Goal: Task Accomplishment & Management: Use online tool/utility

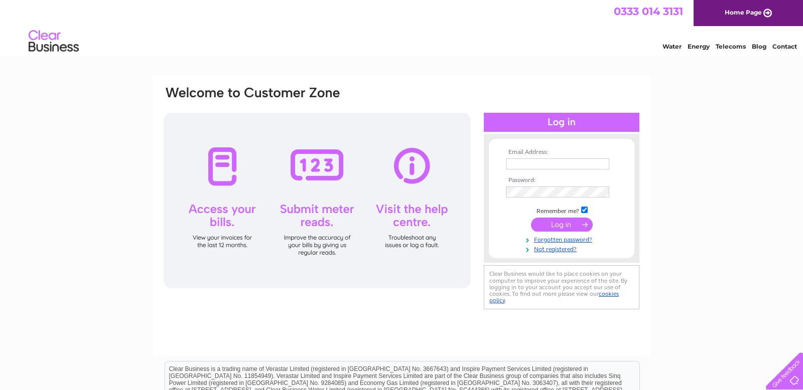
type input "[EMAIL_ADDRESS][DOMAIN_NAME]"
click at [566, 227] on input "submit" at bounding box center [562, 225] width 62 height 14
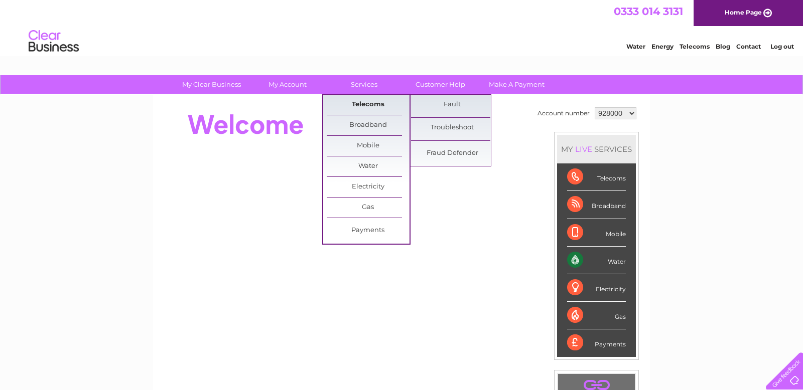
click at [366, 103] on link "Telecoms" at bounding box center [368, 105] width 83 height 20
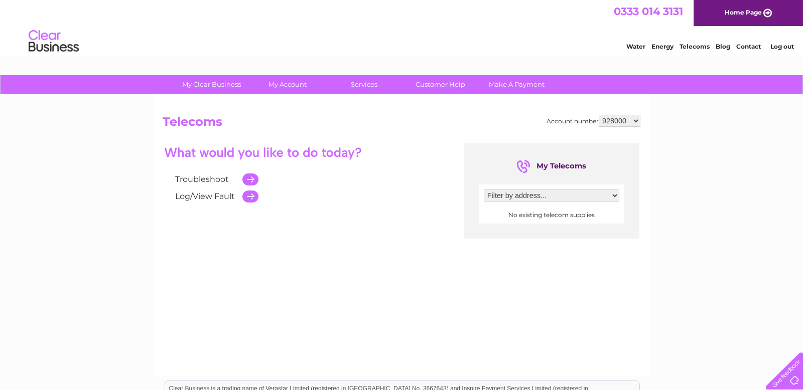
click at [251, 180] on td at bounding box center [247, 179] width 21 height 17
click at [215, 181] on link "Troubleshoot" at bounding box center [202, 180] width 54 height 10
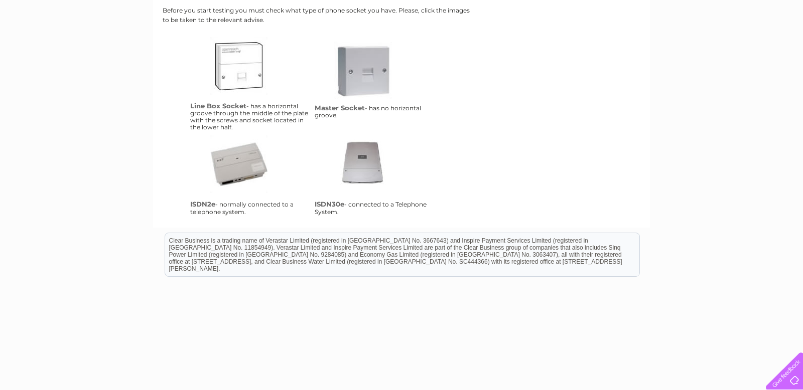
scroll to position [242, 0]
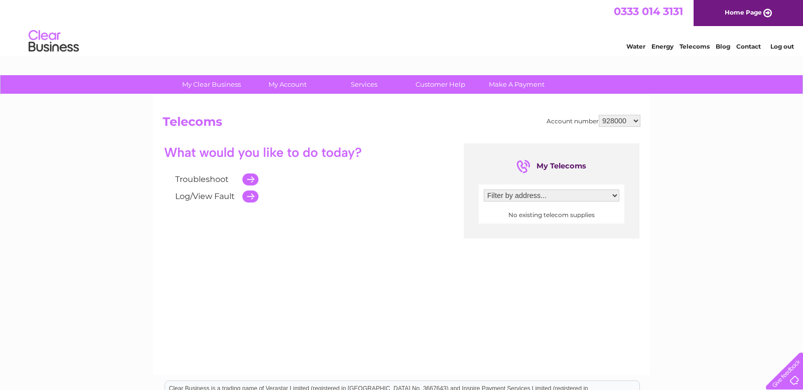
click at [183, 198] on link "Log/View Fault" at bounding box center [205, 197] width 60 height 10
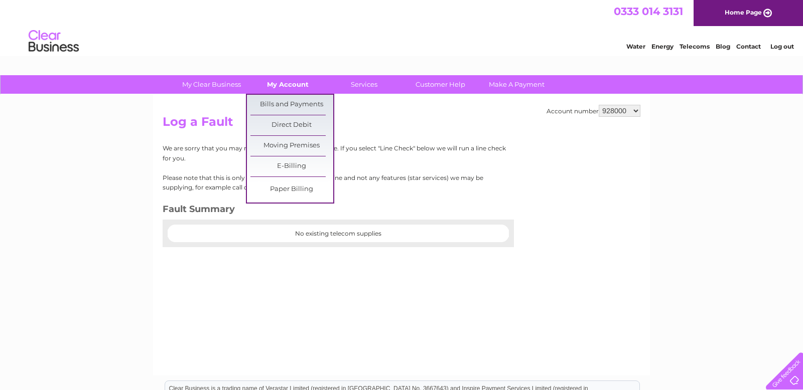
click at [283, 86] on link "My Account" at bounding box center [287, 84] width 83 height 19
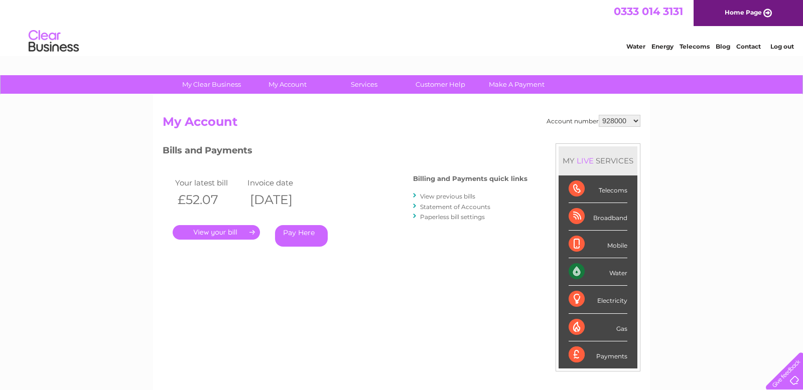
click at [619, 120] on select "928000 928001 928002 1144915 1149096" at bounding box center [620, 121] width 42 height 12
select select "1149096"
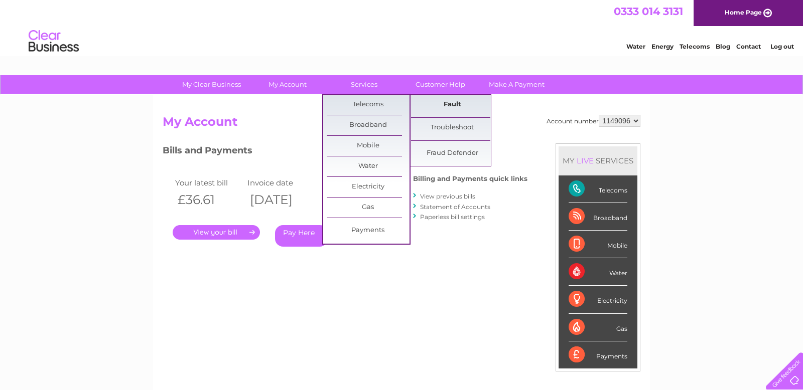
click at [454, 106] on link "Fault" at bounding box center [452, 105] width 83 height 20
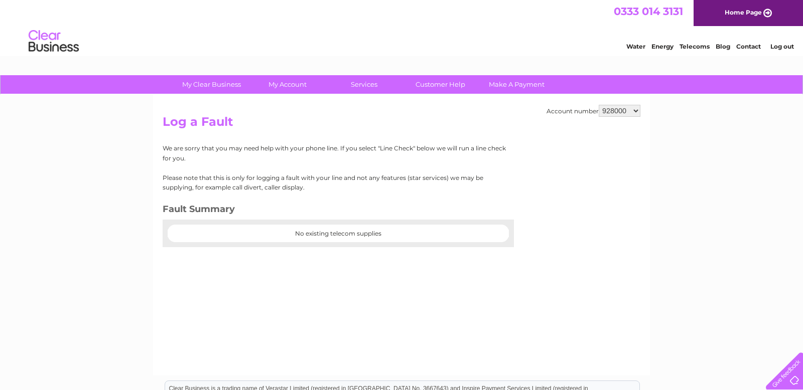
click at [615, 113] on select "928000 928001 928002 1144915 1149096" at bounding box center [620, 111] width 42 height 12
select select "1149096"
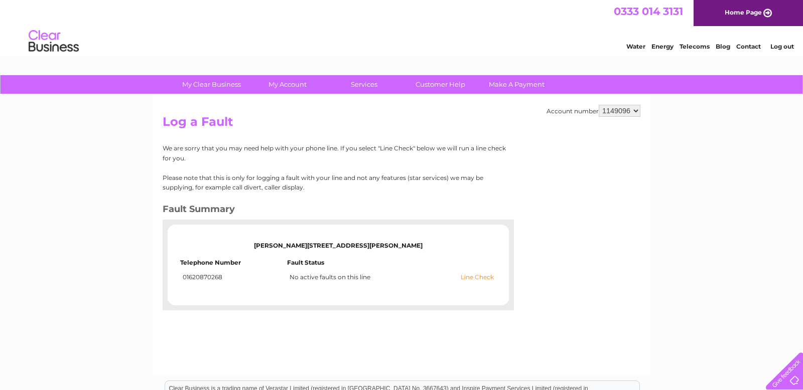
click at [474, 278] on link "Line Check" at bounding box center [477, 277] width 33 height 7
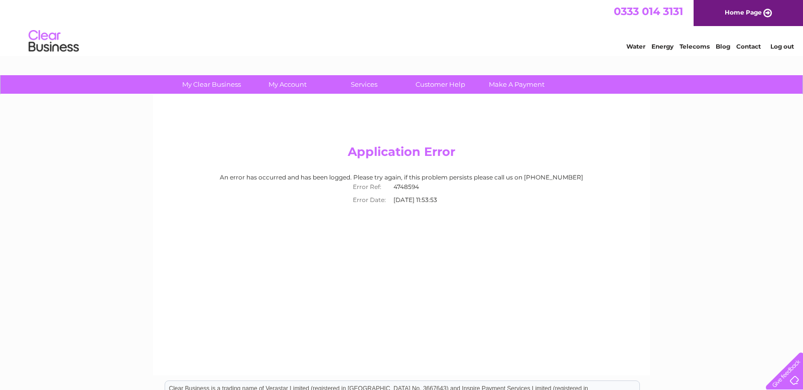
drag, startPoint x: 418, startPoint y: 251, endPoint x: 424, endPoint y: 253, distance: 6.1
click at [418, 251] on div "Application Error An error has occurred and has been logged. Please try again, …" at bounding box center [401, 235] width 497 height 281
click at [789, 382] on div at bounding box center [782, 369] width 41 height 41
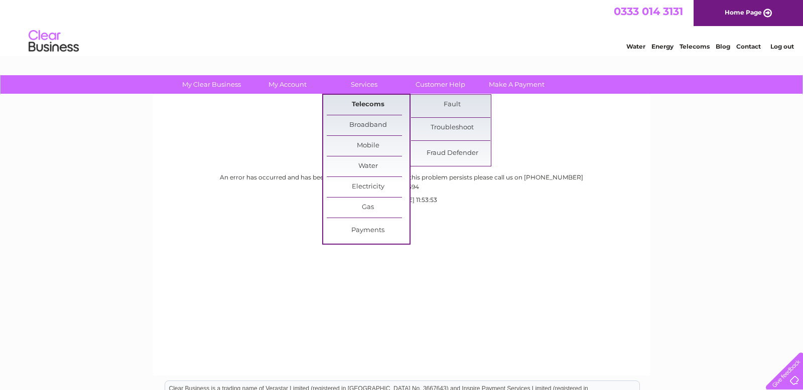
click at [363, 101] on link "Telecoms" at bounding box center [368, 105] width 83 height 20
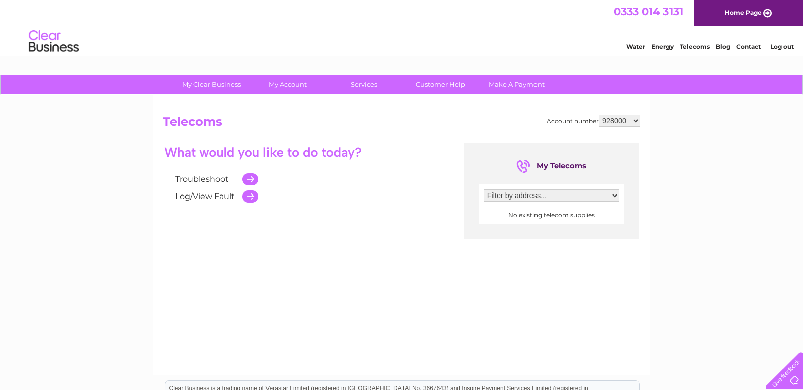
click at [613, 123] on select "928000 928001 928002 1144915 1149096" at bounding box center [620, 121] width 42 height 12
select select "1149096"
click at [181, 197] on link "Log/View Fault" at bounding box center [205, 197] width 60 height 10
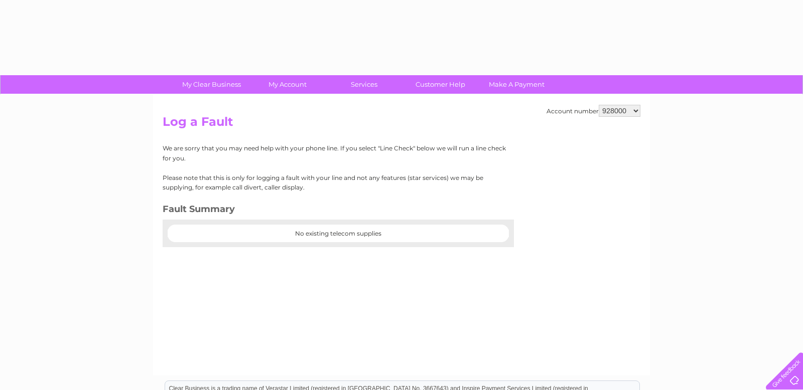
click at [191, 197] on div "We are sorry that you may need help with your phone line. If you select "Line C…" at bounding box center [335, 195] width 344 height 103
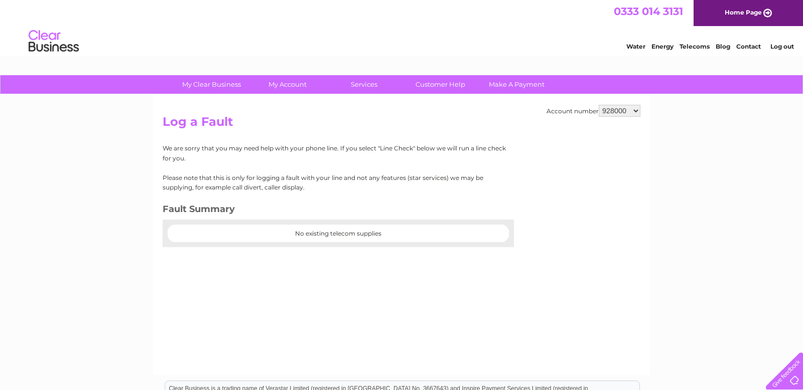
click at [622, 111] on select "928000 928001 928002 1144915 1149096" at bounding box center [620, 111] width 42 height 12
select select "1149096"
click at [623, 111] on select "928000 928001 928002 1144915 1149096" at bounding box center [620, 111] width 42 height 12
select select "1149096"
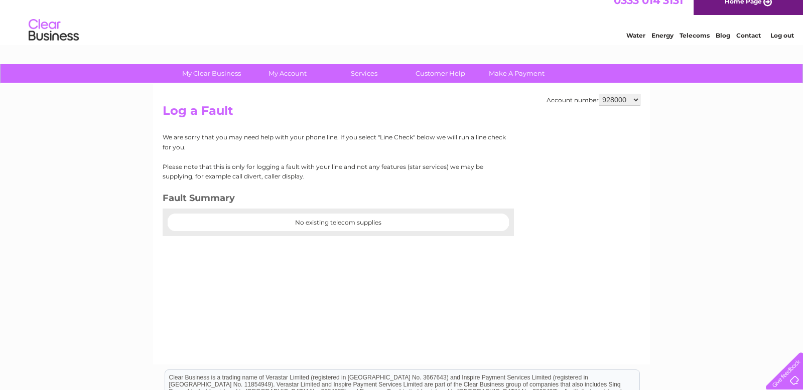
scroll to position [13, 0]
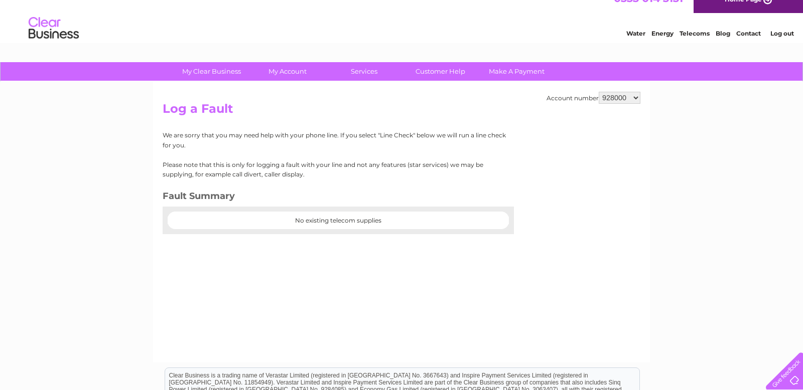
click at [612, 101] on select "928000 928001 928002 1144915 1149096" at bounding box center [620, 98] width 42 height 12
select select "1149096"
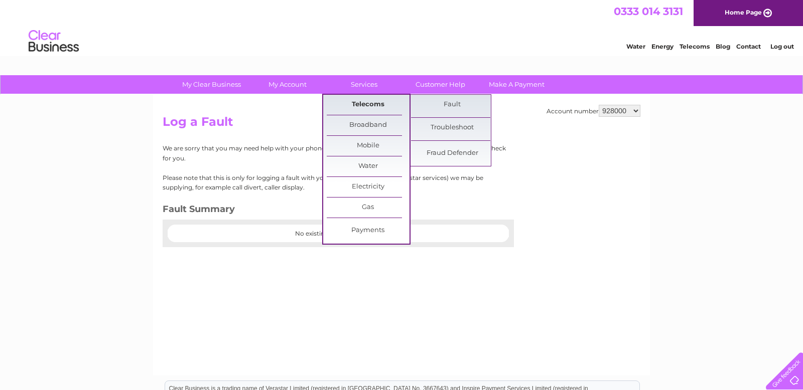
click at [368, 104] on link "Telecoms" at bounding box center [368, 105] width 83 height 20
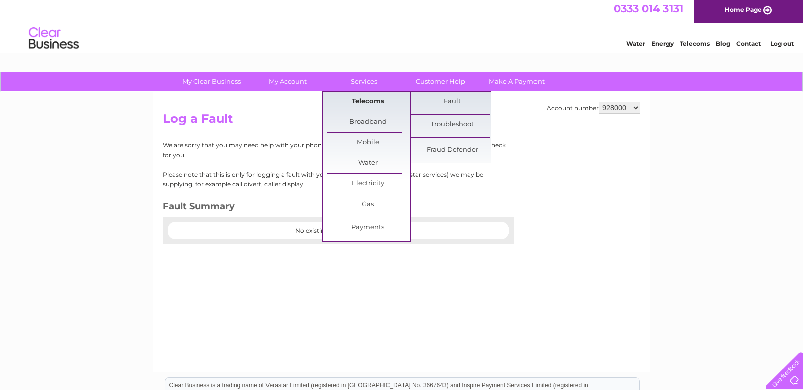
scroll to position [4, 0]
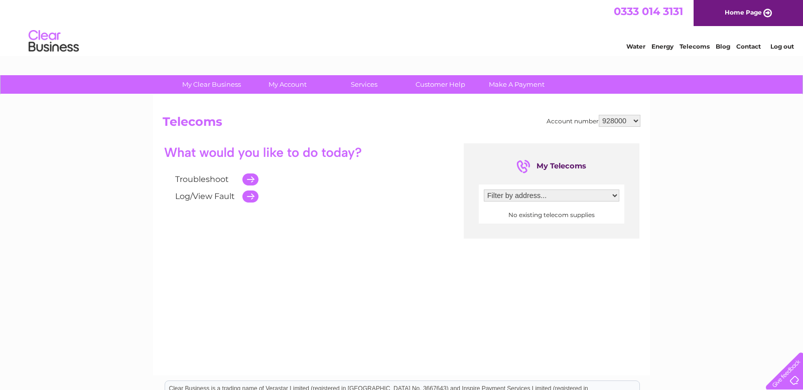
click at [614, 121] on select "928000 928001 928002 1144915 1149096" at bounding box center [620, 121] width 42 height 12
select select "1149096"
click at [509, 196] on select "Filter by address... Ivy Cottage, Tyninghame, Dunbar, East Lothian, EH42 1XW" at bounding box center [551, 196] width 135 height 12
select select "2410130"
click at [182, 197] on link "Log/View Fault" at bounding box center [205, 197] width 60 height 10
